Goal: Complete application form

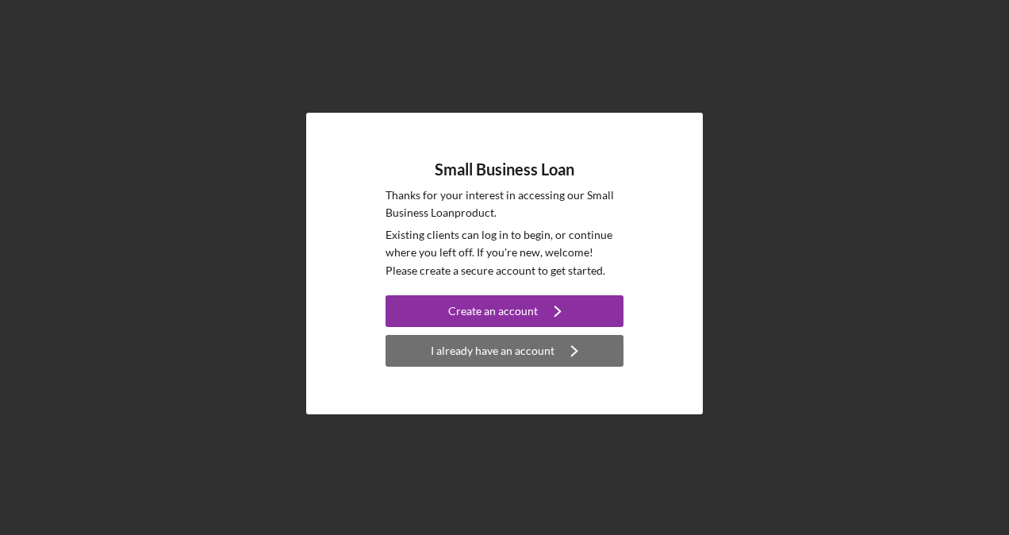
click at [439, 355] on div "I already have an account" at bounding box center [493, 351] width 124 height 32
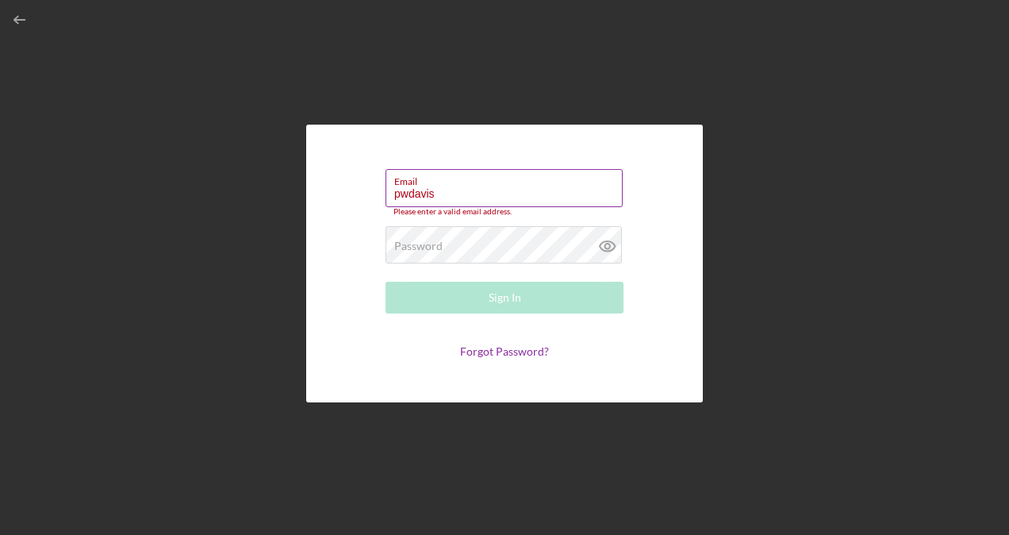
type input "[EMAIL_ADDRESS][DOMAIN_NAME]"
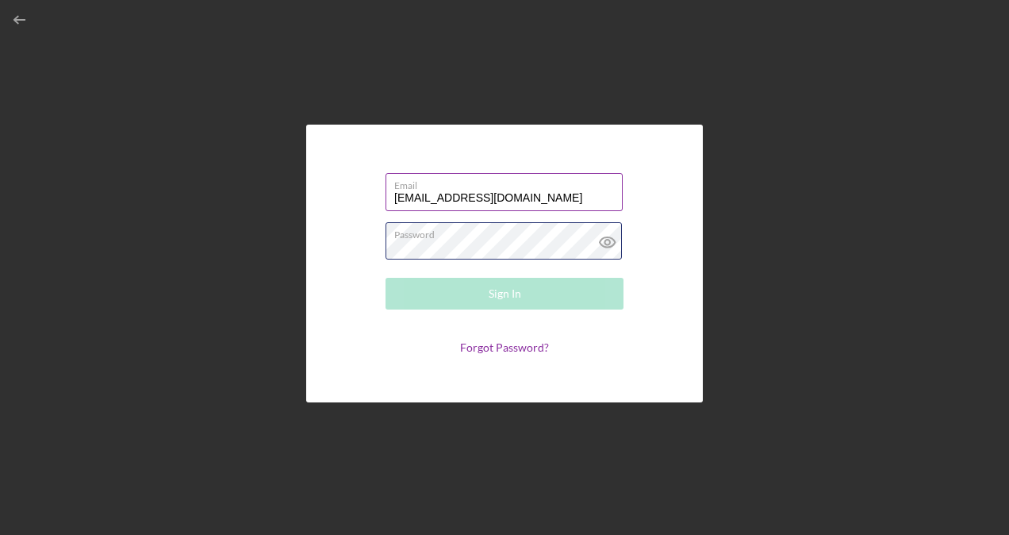
click at [469, 235] on div "Password Required" at bounding box center [505, 242] width 238 height 40
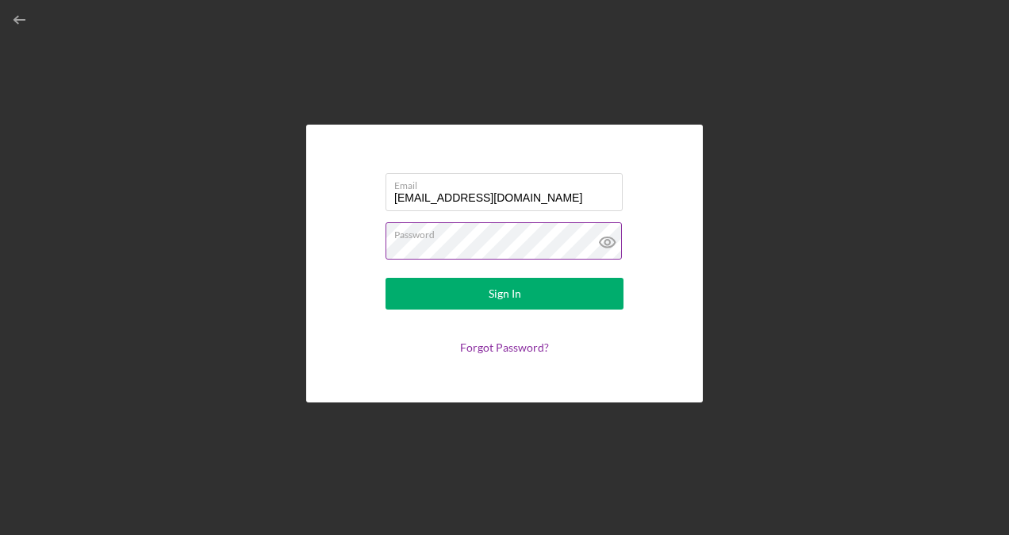
click at [606, 240] on icon at bounding box center [607, 242] width 5 height 5
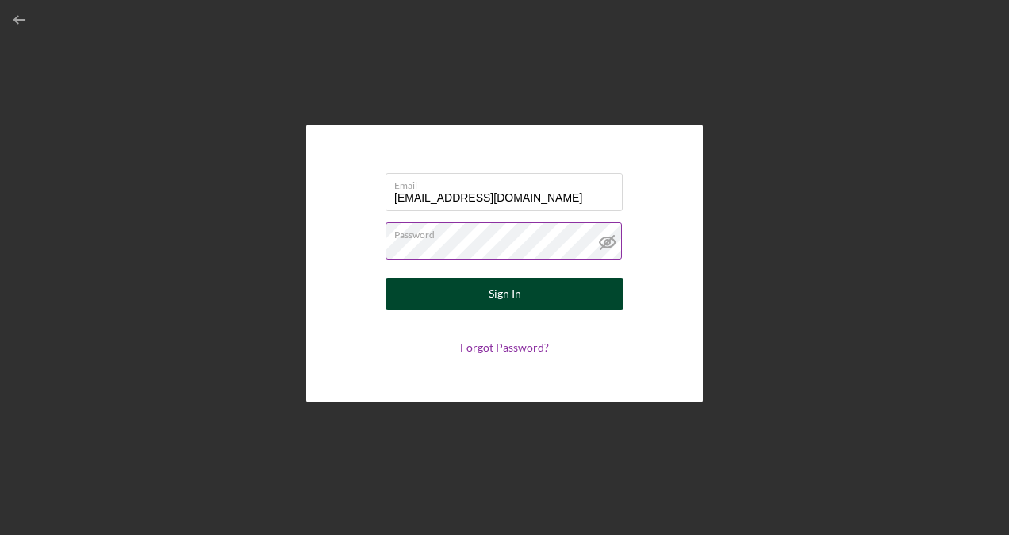
click at [528, 297] on button "Sign In" at bounding box center [505, 294] width 238 height 32
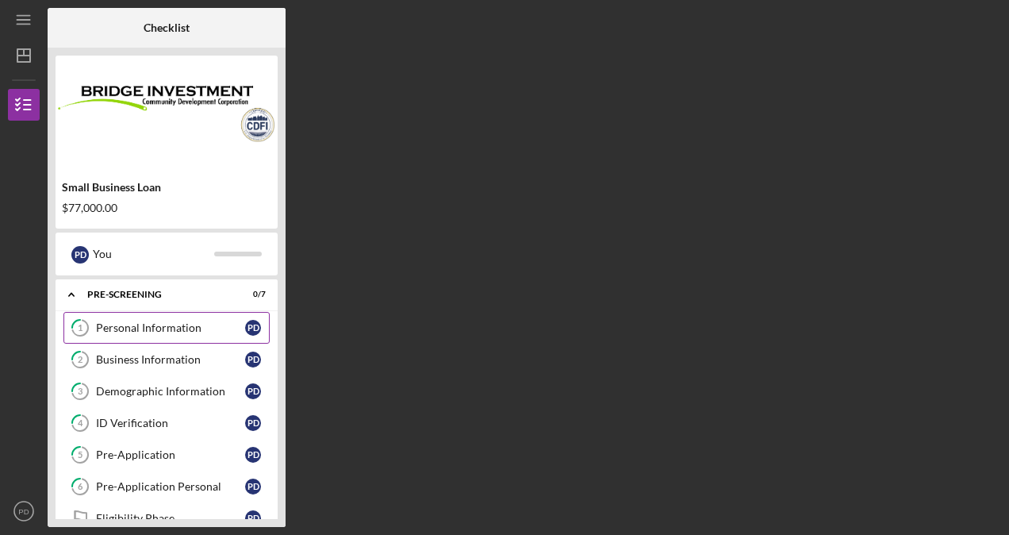
click at [155, 315] on link "1 Personal Information P D" at bounding box center [166, 328] width 206 height 32
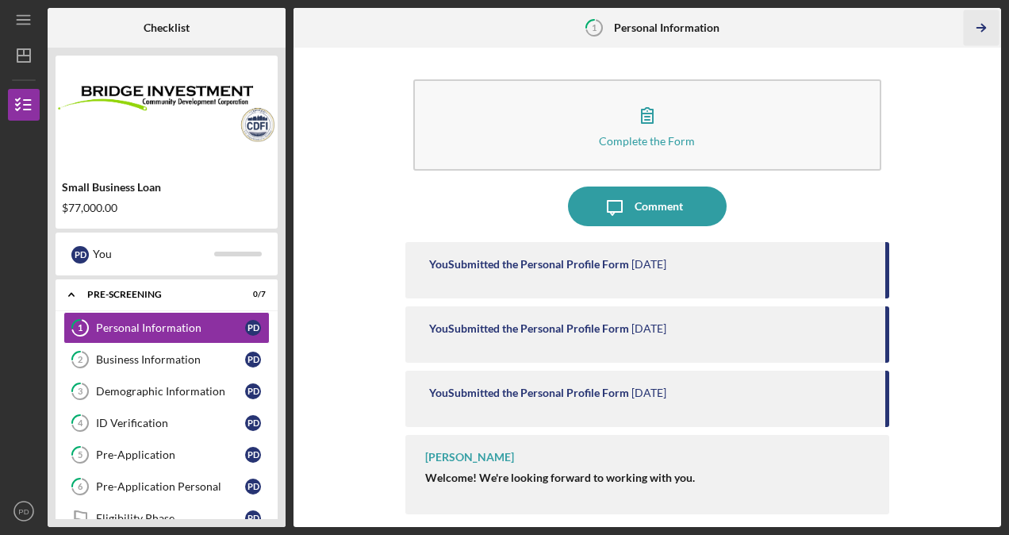
click at [974, 35] on icon "Icon/Table Pagination Arrow" at bounding box center [981, 28] width 36 height 36
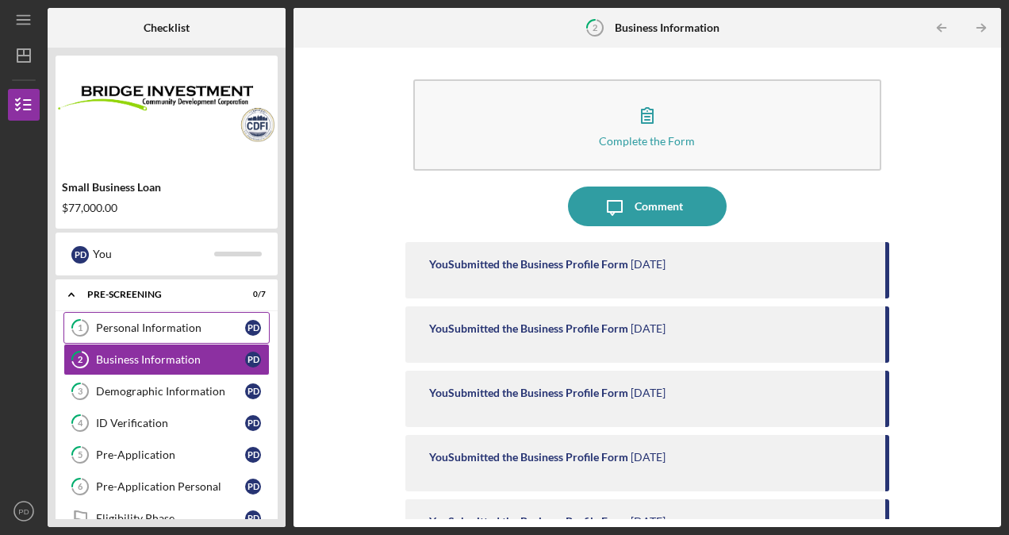
click at [105, 325] on div "Personal Information" at bounding box center [170, 327] width 149 height 13
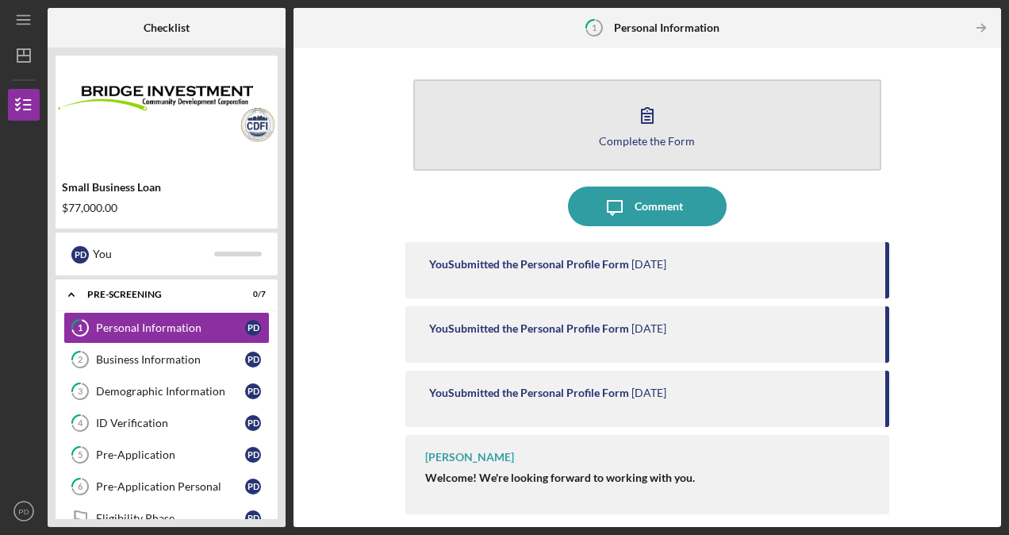
click at [649, 125] on icon "button" at bounding box center [648, 115] width 40 height 40
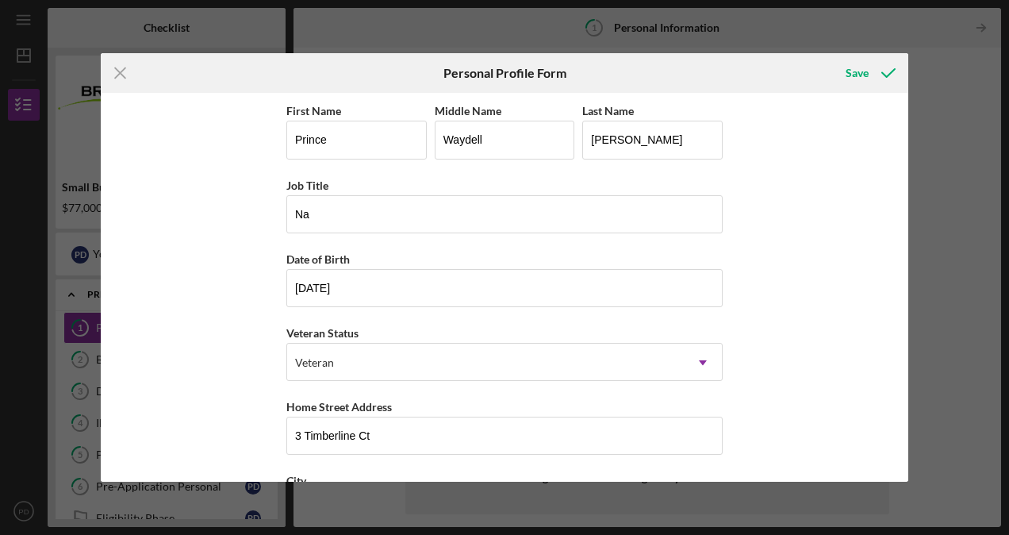
click at [900, 464] on div "First Name Prince Middle Name [PERSON_NAME] Last Name [PERSON_NAME] Job Title N…" at bounding box center [505, 287] width 808 height 388
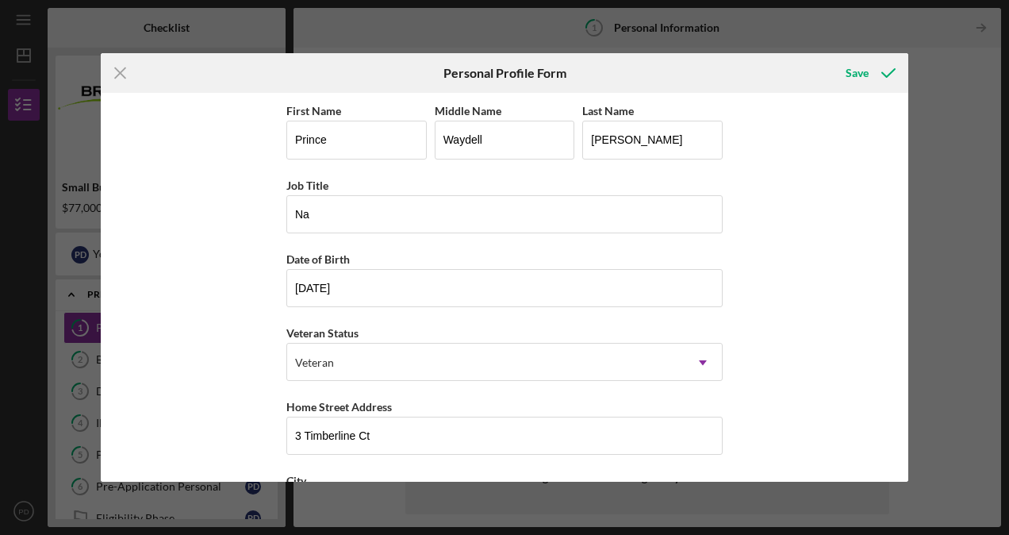
click at [900, 464] on div "First Name Prince Middle Name [PERSON_NAME] Last Name [PERSON_NAME] Job Title N…" at bounding box center [505, 287] width 808 height 388
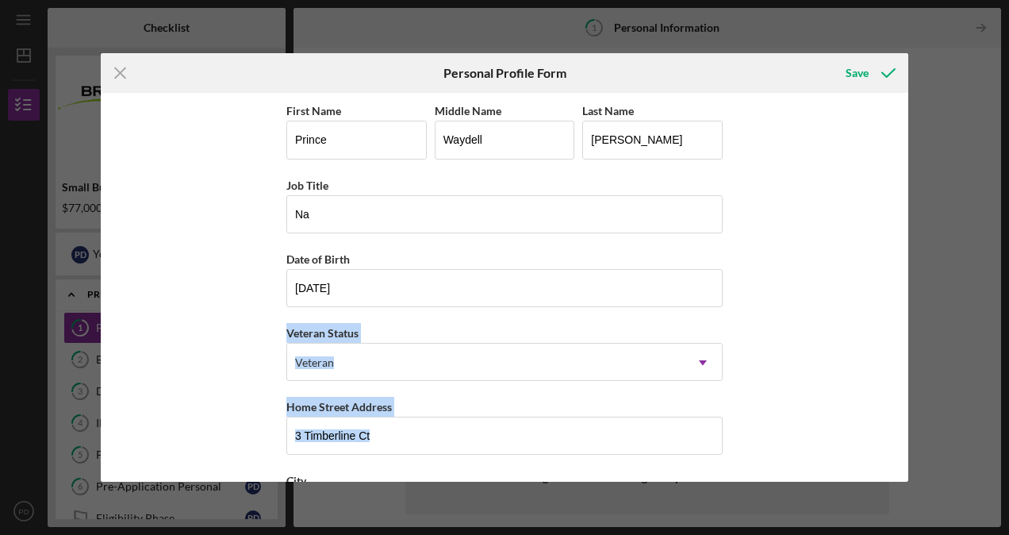
drag, startPoint x: 900, startPoint y: 464, endPoint x: 907, endPoint y: 330, distance: 134.3
click at [907, 330] on div "First Name Prince Middle Name [PERSON_NAME] Last Name [PERSON_NAME] Job Title N…" at bounding box center [505, 287] width 808 height 388
click at [908, 378] on div "First Name Prince Middle Name [PERSON_NAME] Last Name [PERSON_NAME] Job Title N…" at bounding box center [505, 287] width 808 height 388
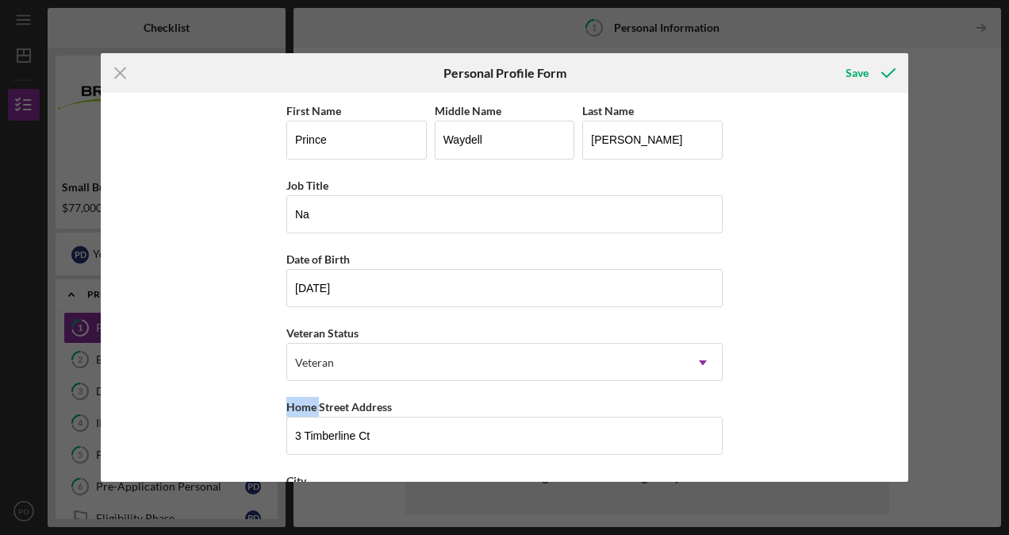
click at [908, 375] on div "Icon/Menu Close Personal Profile Form Save First Name Prince Middle Name [PERSO…" at bounding box center [504, 267] width 1009 height 535
drag, startPoint x: 908, startPoint y: 375, endPoint x: 865, endPoint y: 288, distance: 96.9
click at [865, 288] on div "First Name Prince Middle Name [PERSON_NAME] Last Name [PERSON_NAME] Job Title N…" at bounding box center [505, 287] width 808 height 388
click at [837, 383] on div "First Name Prince Middle Name [PERSON_NAME] Last Name [PERSON_NAME] Job Title N…" at bounding box center [505, 287] width 808 height 388
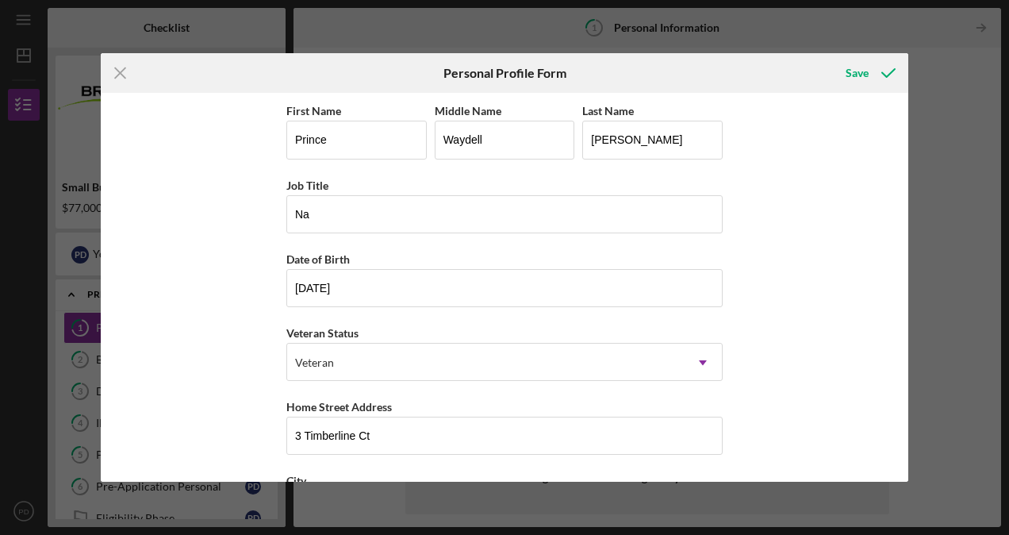
click at [837, 383] on div "First Name Prince Middle Name [PERSON_NAME] Last Name [PERSON_NAME] Job Title N…" at bounding box center [505, 287] width 808 height 388
drag, startPoint x: 837, startPoint y: 383, endPoint x: 900, endPoint y: 457, distance: 96.8
click at [900, 457] on div "First Name Prince Middle Name [PERSON_NAME] Last Name [PERSON_NAME] Job Title N…" at bounding box center [505, 287] width 808 height 388
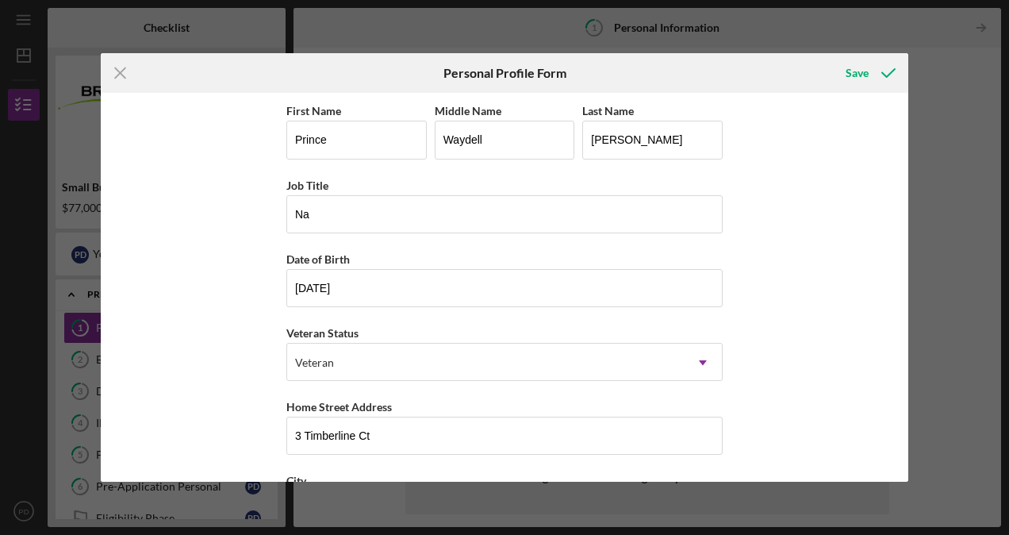
click at [900, 457] on div "First Name Prince Middle Name [PERSON_NAME] Last Name [PERSON_NAME] Job Title N…" at bounding box center [505, 287] width 808 height 388
click at [859, 71] on div "Save" at bounding box center [857, 73] width 23 height 32
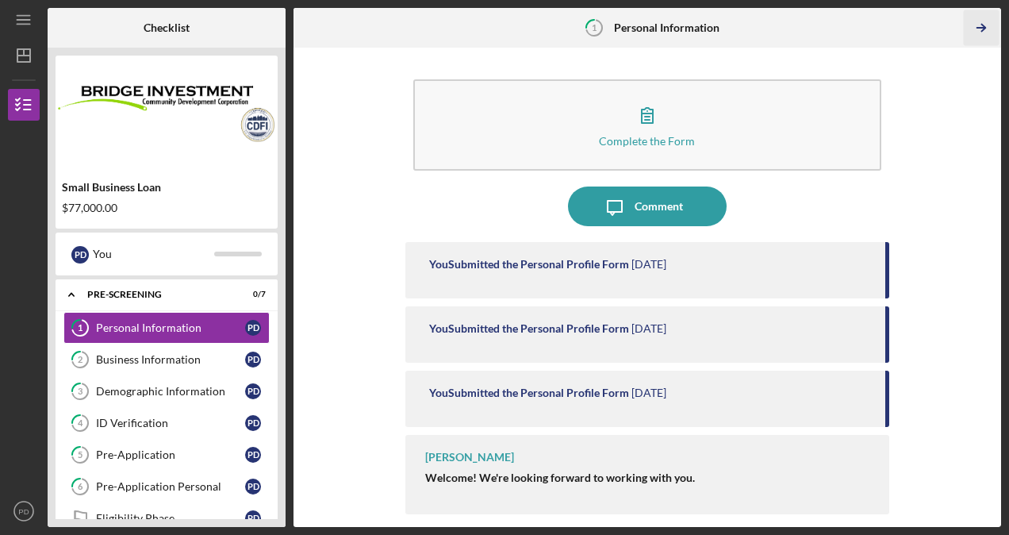
click at [986, 19] on icon "Icon/Table Pagination Arrow" at bounding box center [981, 28] width 36 height 36
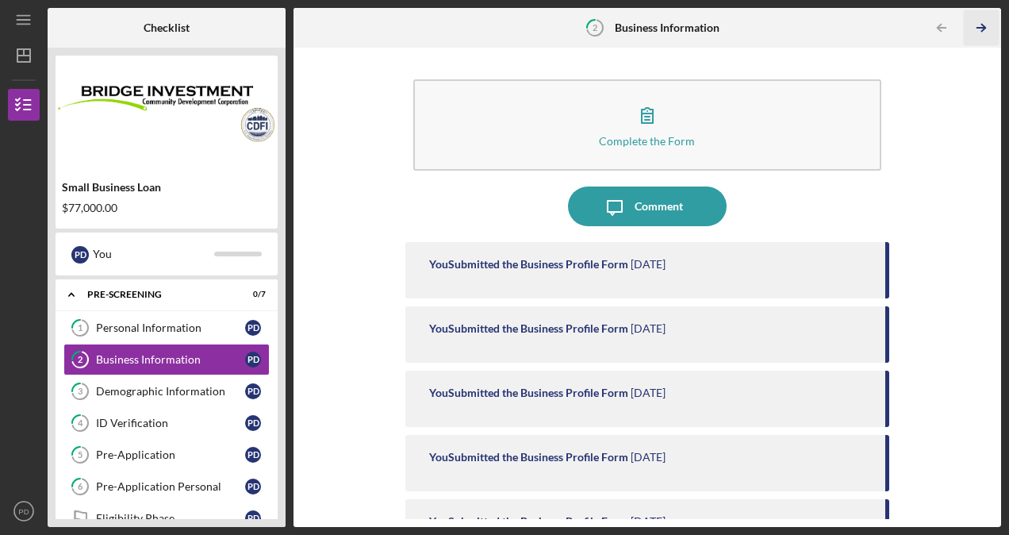
click at [986, 19] on icon "Icon/Table Pagination Arrow" at bounding box center [981, 28] width 36 height 36
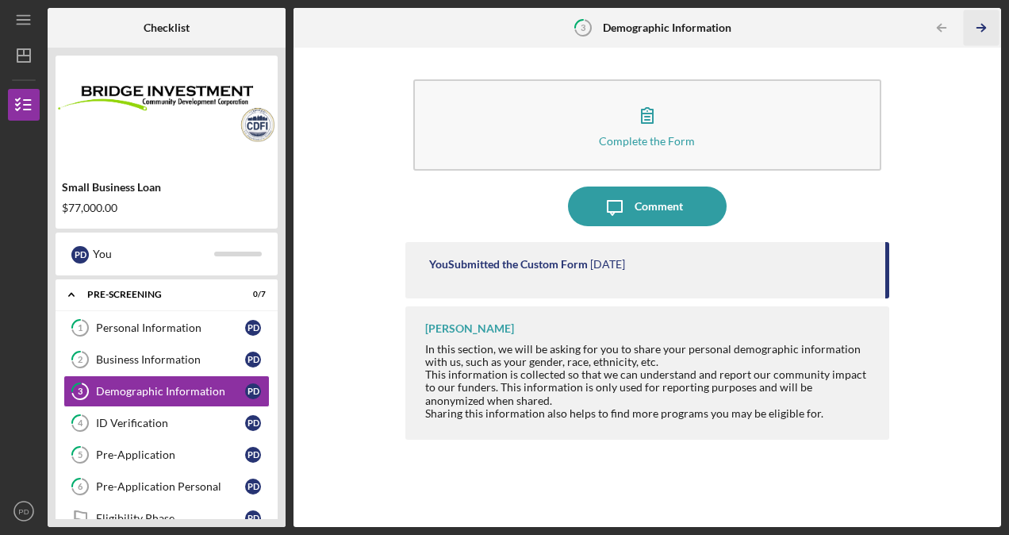
click at [991, 21] on icon "Icon/Table Pagination Arrow" at bounding box center [981, 28] width 36 height 36
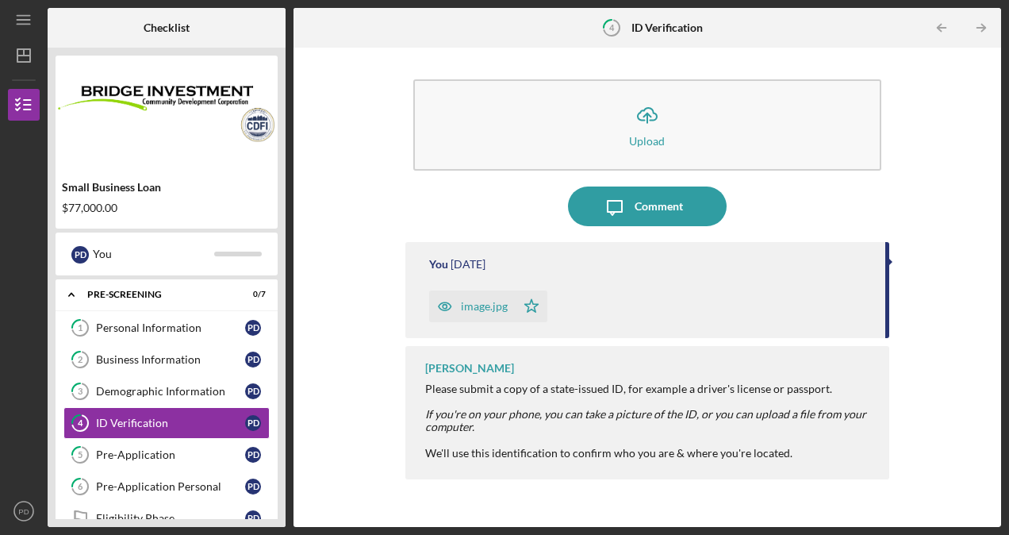
click at [991, 21] on icon "Icon/Table Pagination Arrow" at bounding box center [981, 28] width 36 height 36
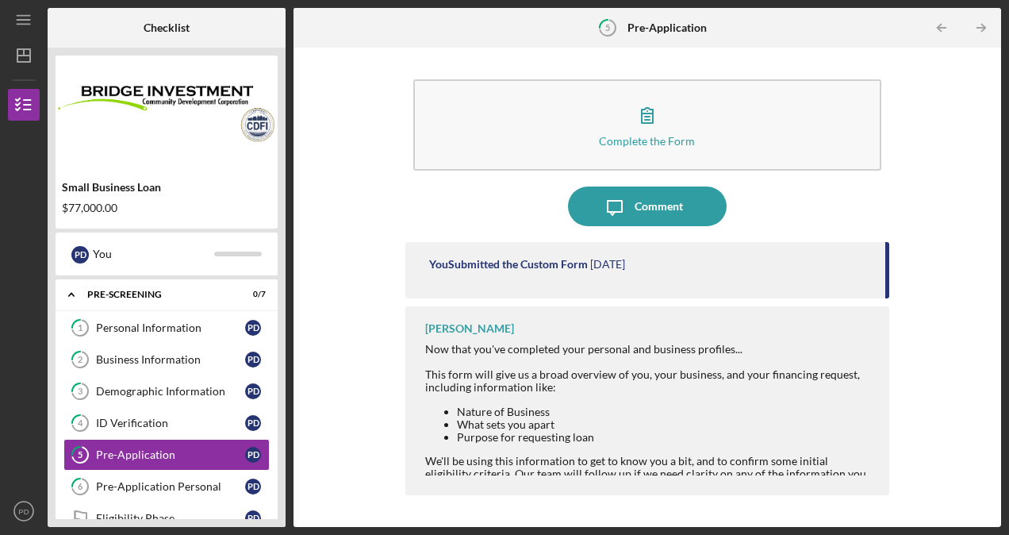
click at [991, 21] on icon "Icon/Table Pagination Arrow" at bounding box center [981, 28] width 36 height 36
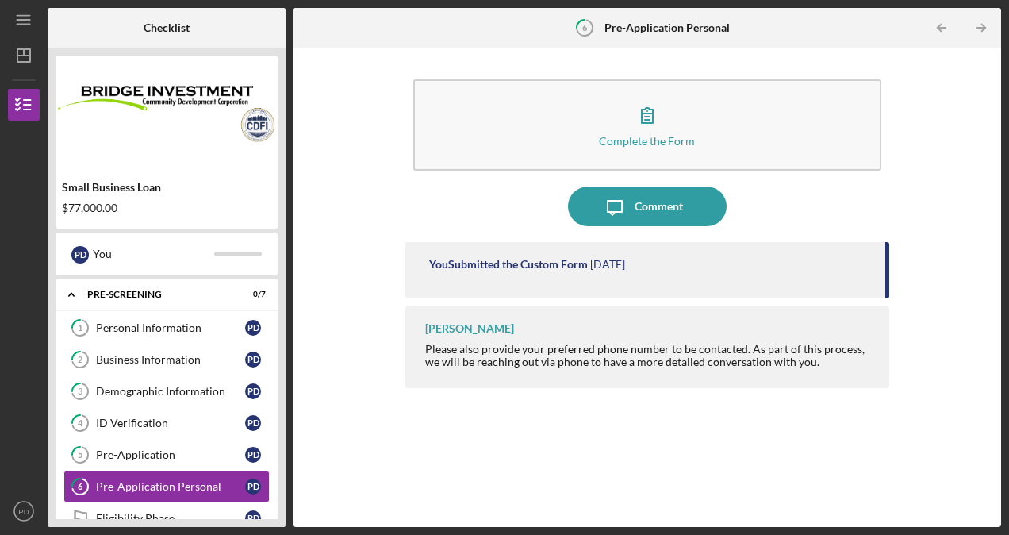
click at [991, 21] on icon "Icon/Table Pagination Arrow" at bounding box center [981, 28] width 36 height 36
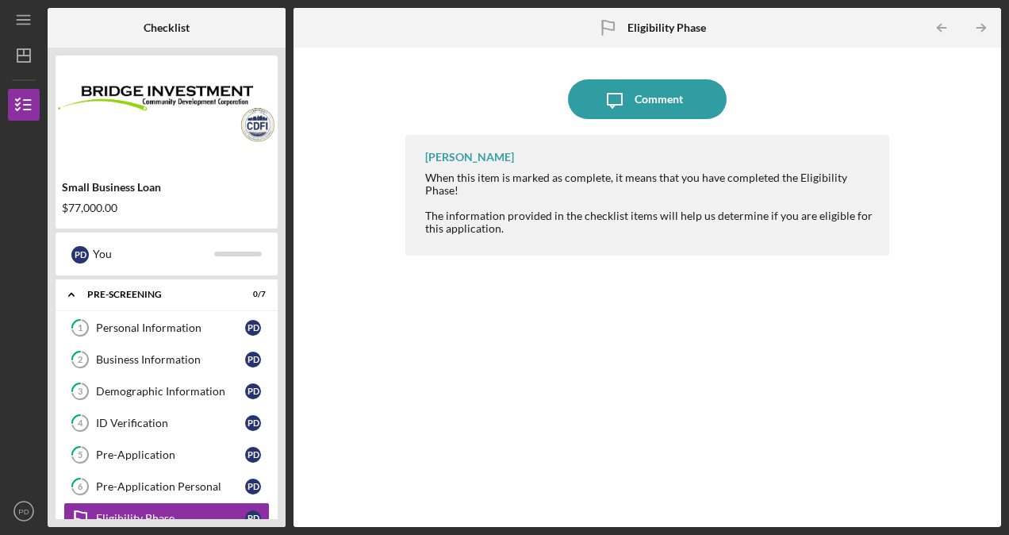
click at [991, 21] on icon "Icon/Table Pagination Arrow" at bounding box center [981, 28] width 36 height 36
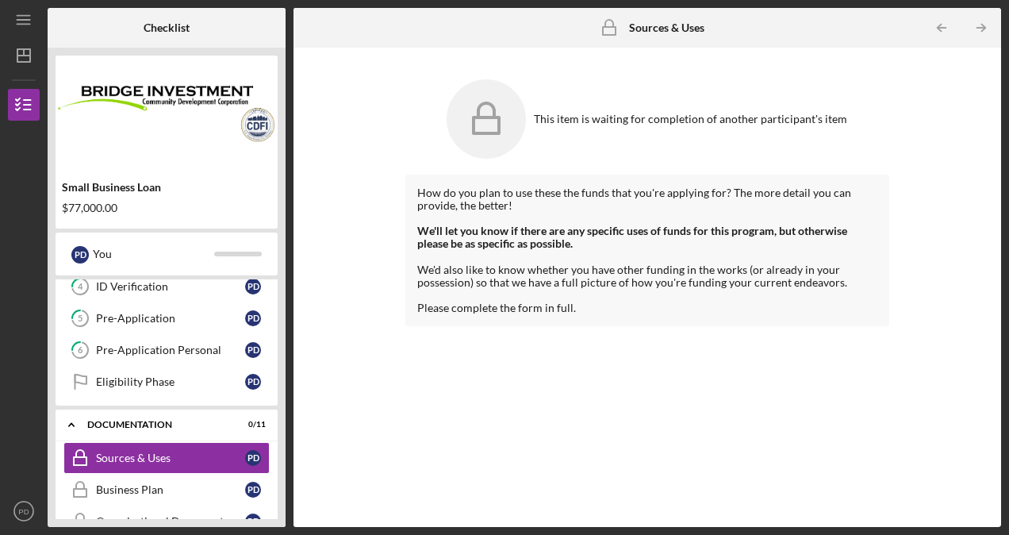
scroll to position [190, 0]
